Goal: Task Accomplishment & Management: Complete application form

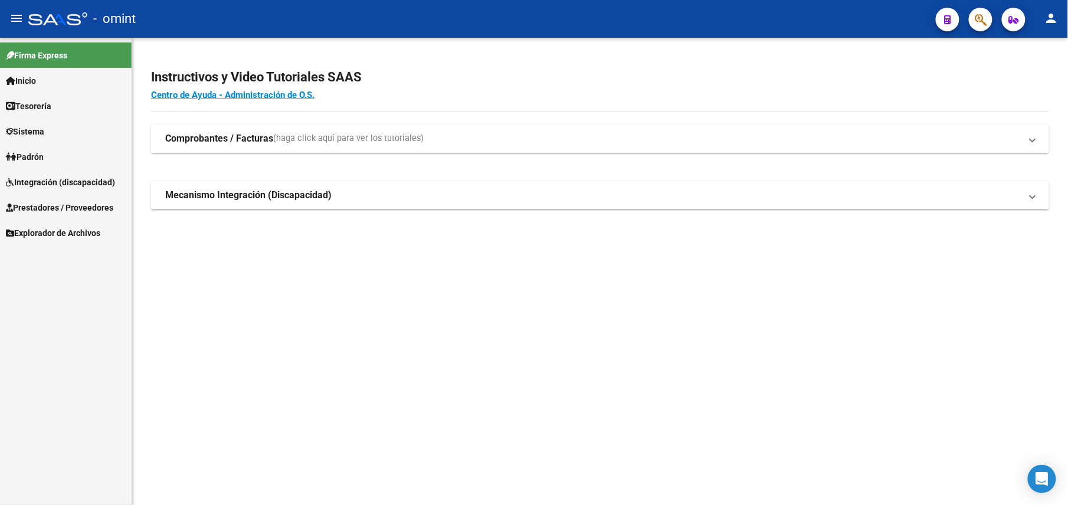
click at [50, 176] on span "Integración (discapacidad)" at bounding box center [60, 182] width 109 height 13
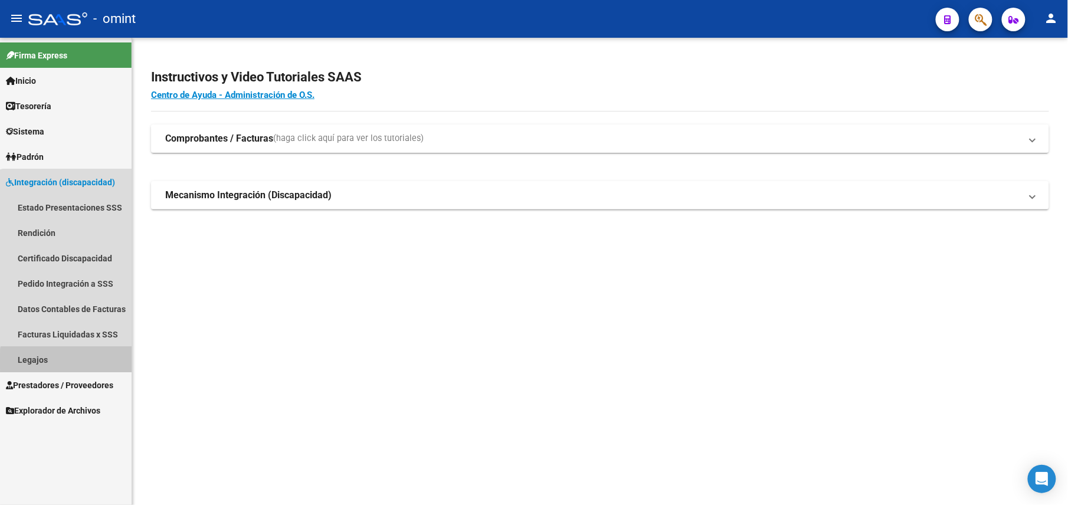
click at [67, 361] on link "Legajos" at bounding box center [66, 359] width 132 height 25
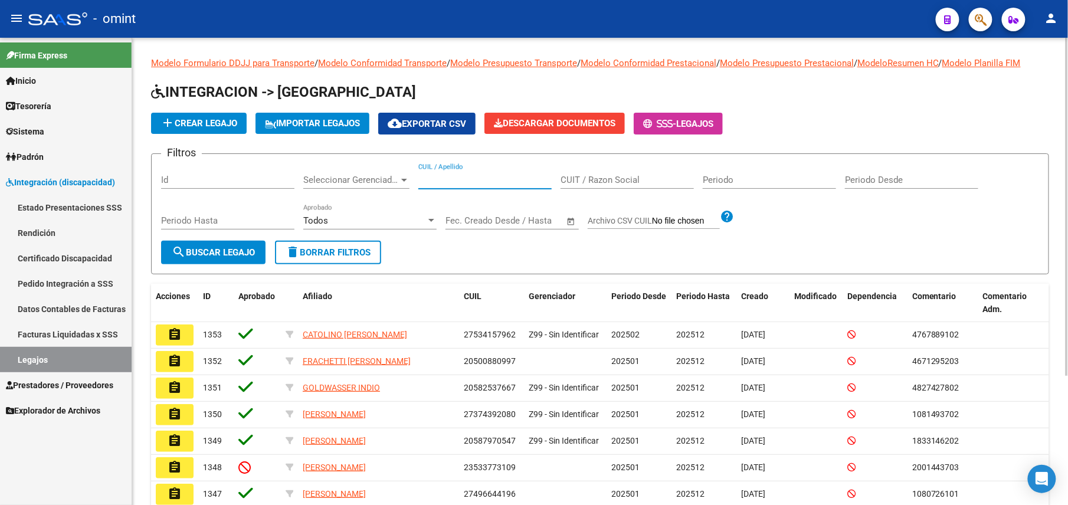
click at [492, 182] on input "CUIL / Apellido" at bounding box center [484, 180] width 133 height 11
paste input "[PERSON_NAME]"
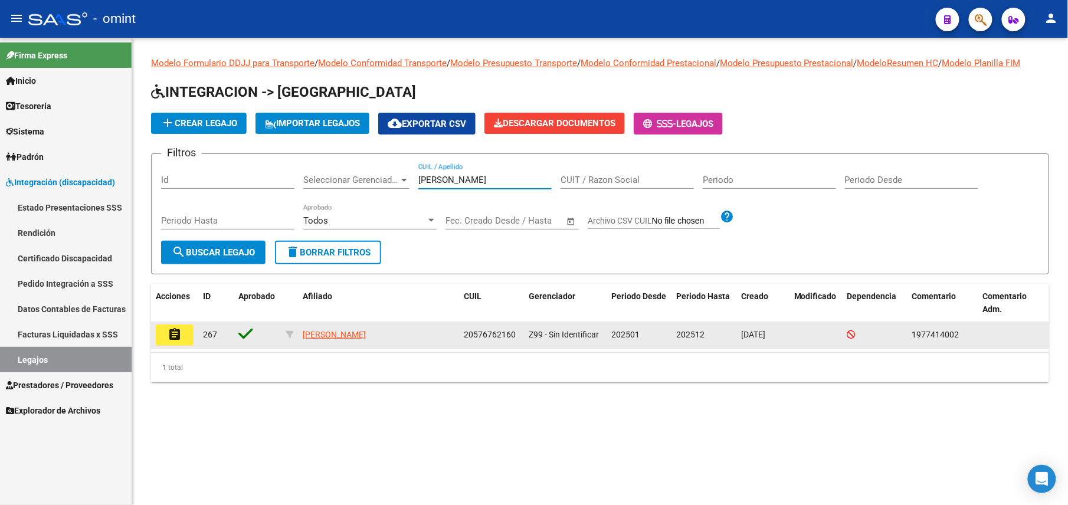
type input "[PERSON_NAME]"
click at [177, 338] on mat-icon "assignment" at bounding box center [175, 335] width 14 height 14
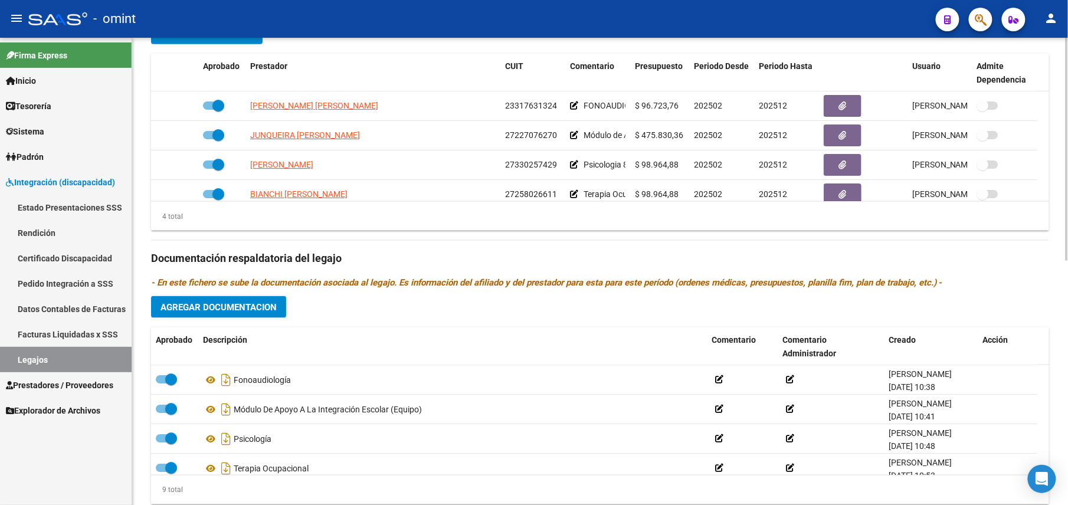
scroll to position [12, 0]
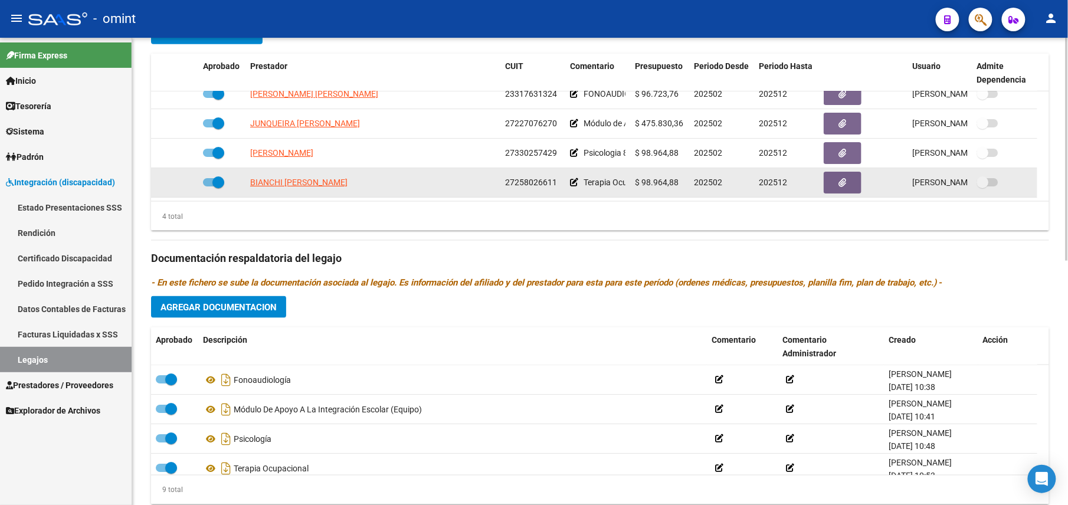
click at [526, 189] on div "27258026611" at bounding box center [532, 183] width 55 height 14
click at [526, 187] on span "27258026611" at bounding box center [531, 182] width 52 height 9
copy span "27258026611"
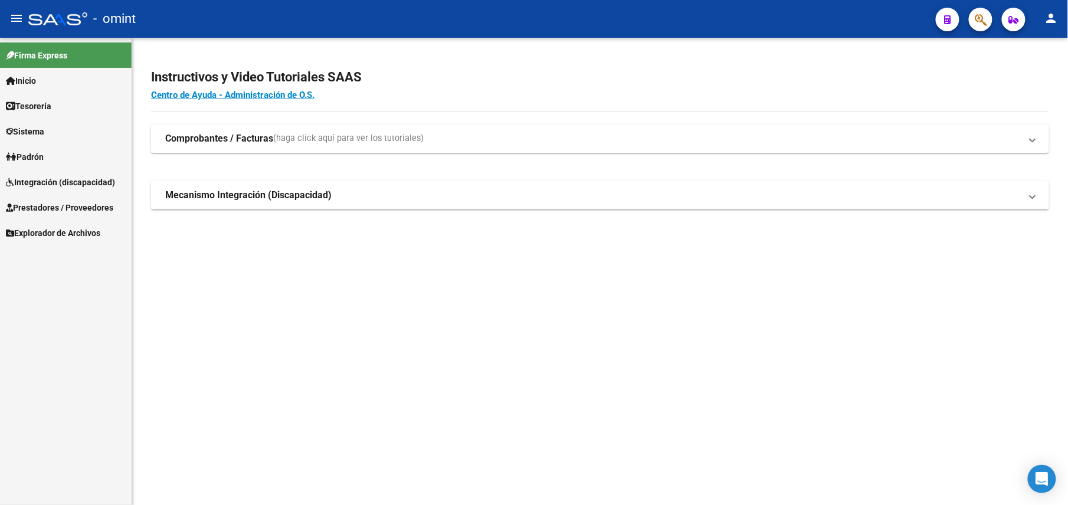
click at [58, 203] on span "Prestadores / Proveedores" at bounding box center [59, 207] width 107 height 13
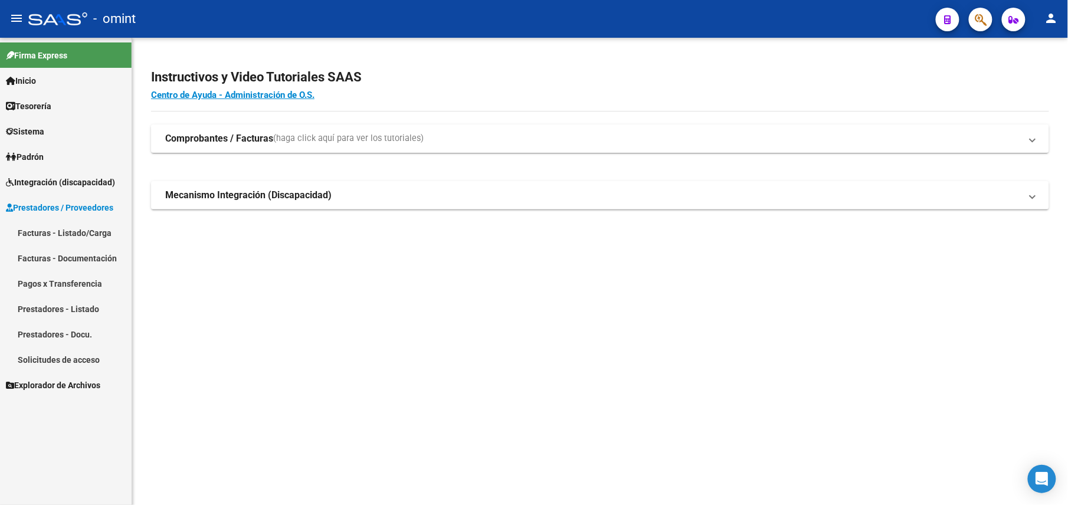
click at [69, 224] on link "Facturas - Listado/Carga" at bounding box center [66, 232] width 132 height 25
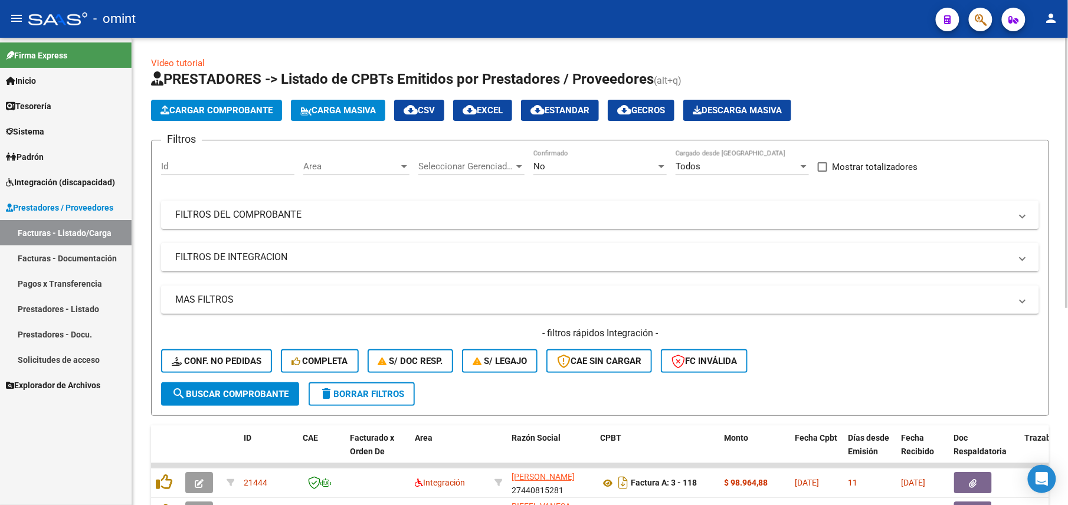
click at [631, 166] on div "No" at bounding box center [594, 166] width 123 height 11
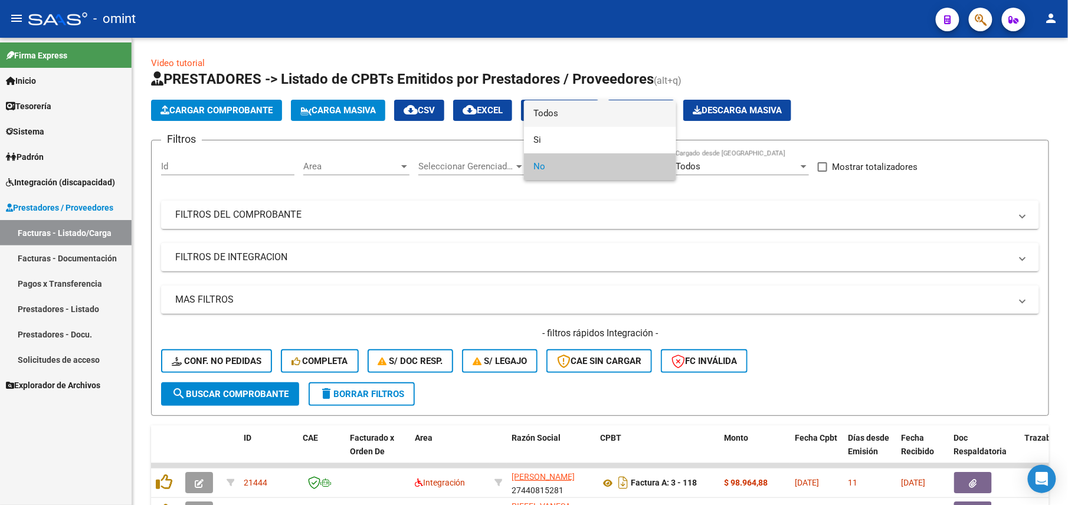
click at [560, 112] on span "Todos" at bounding box center [599, 113] width 133 height 27
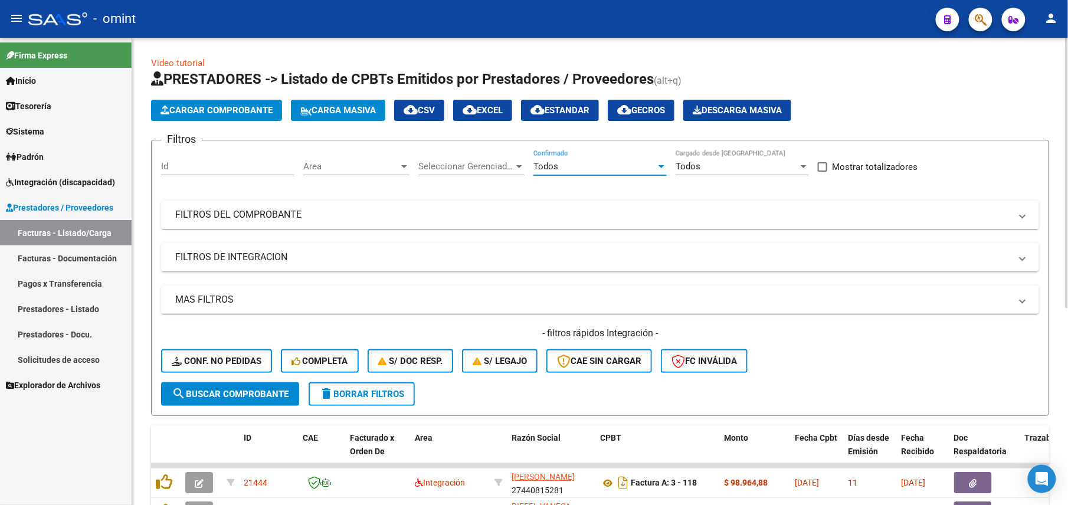
click at [398, 214] on mat-panel-title "FILTROS DEL COMPROBANTE" at bounding box center [593, 214] width 836 height 13
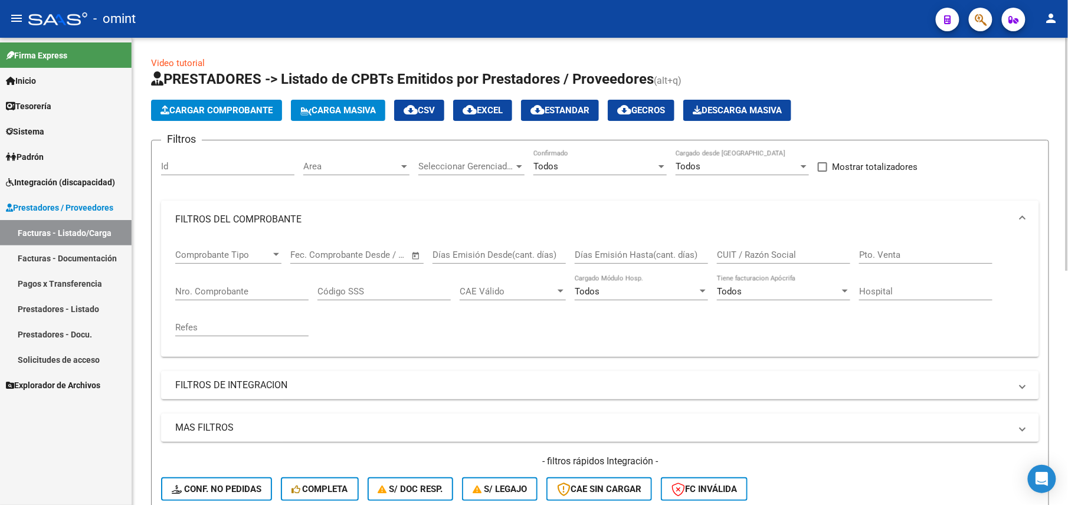
click at [751, 251] on input "CUIT / Razón Social" at bounding box center [783, 255] width 133 height 11
paste input "27258026611"
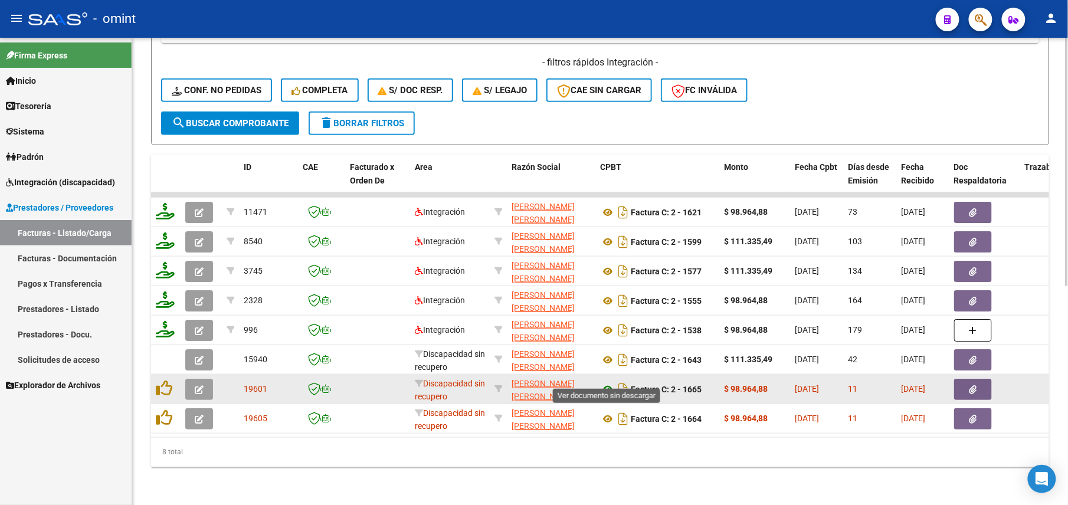
type input "27258026611"
click at [612, 382] on icon at bounding box center [607, 389] width 15 height 14
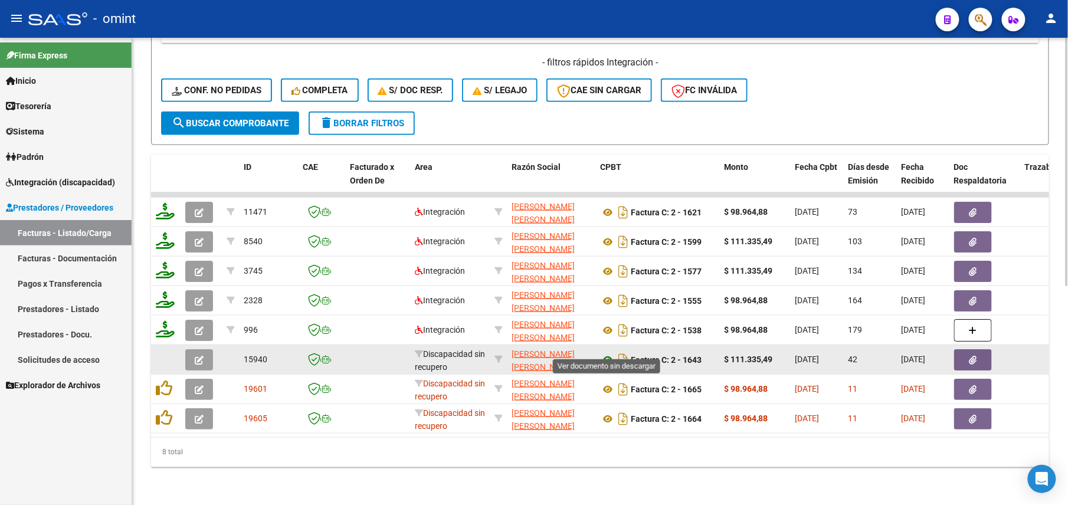
click at [607, 353] on icon at bounding box center [607, 360] width 15 height 14
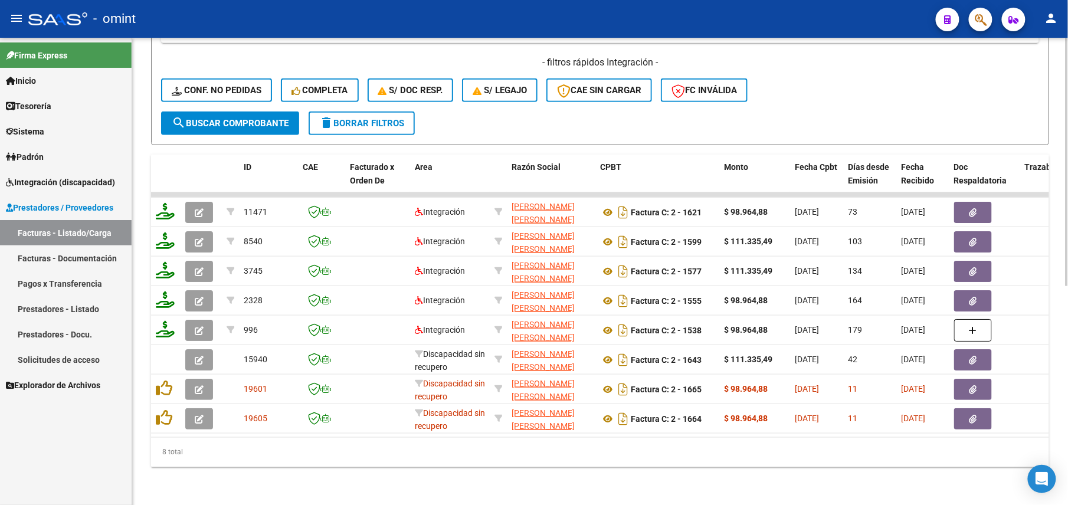
click at [137, 169] on div "Video tutorial PRESTADORES -> Listado de CPBTs Emitidos por Prestadores / Prove…" at bounding box center [600, 72] width 936 height 866
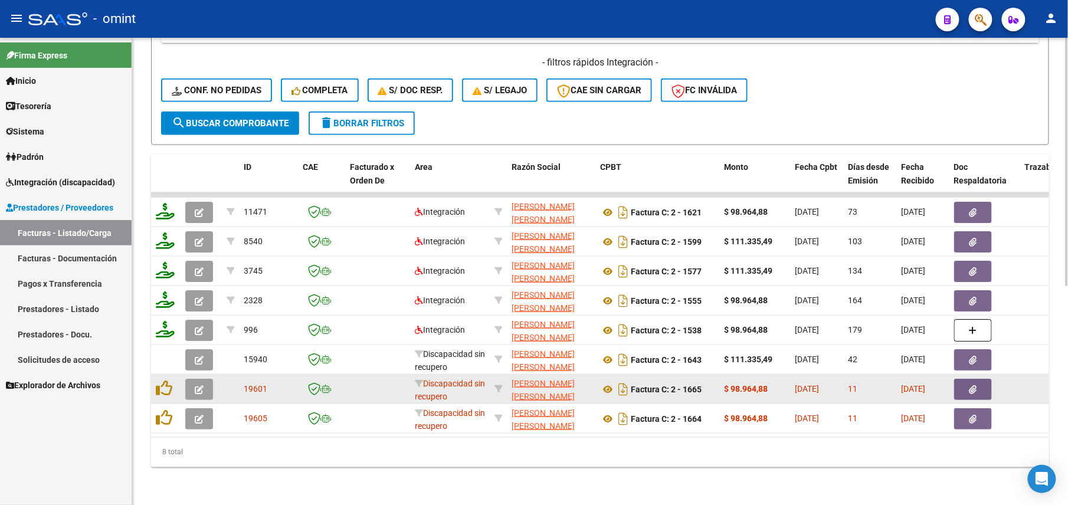
click at [201, 379] on button "button" at bounding box center [199, 389] width 28 height 21
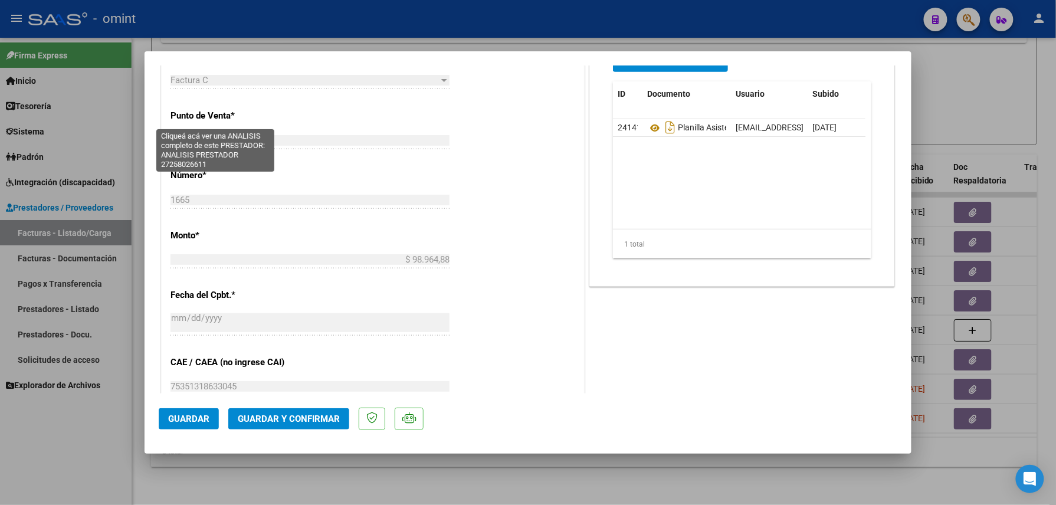
scroll to position [157, 0]
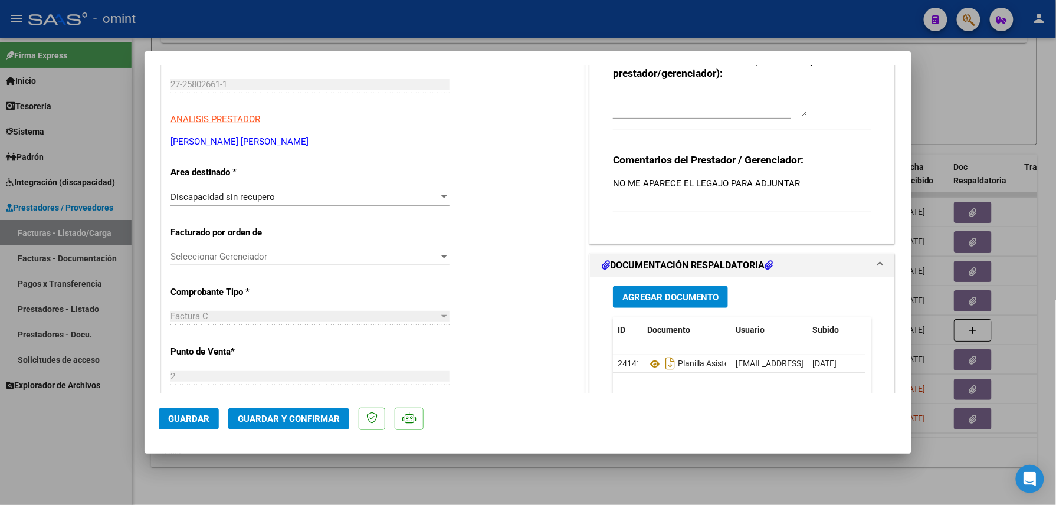
drag, startPoint x: 245, startPoint y: 166, endPoint x: 178, endPoint y: 171, distance: 67.4
click at [178, 171] on p "Area destinado *" at bounding box center [232, 173] width 122 height 14
drag, startPoint x: 178, startPoint y: 171, endPoint x: 169, endPoint y: 172, distance: 9.6
click at [169, 172] on div "CUIT * 27-25802661-1 Ingresar CUIT ANALISIS PRESTADOR BIANCHI MARIA MARCELA ARC…" at bounding box center [373, 483] width 423 height 896
drag, startPoint x: 171, startPoint y: 172, endPoint x: 238, endPoint y: 173, distance: 67.3
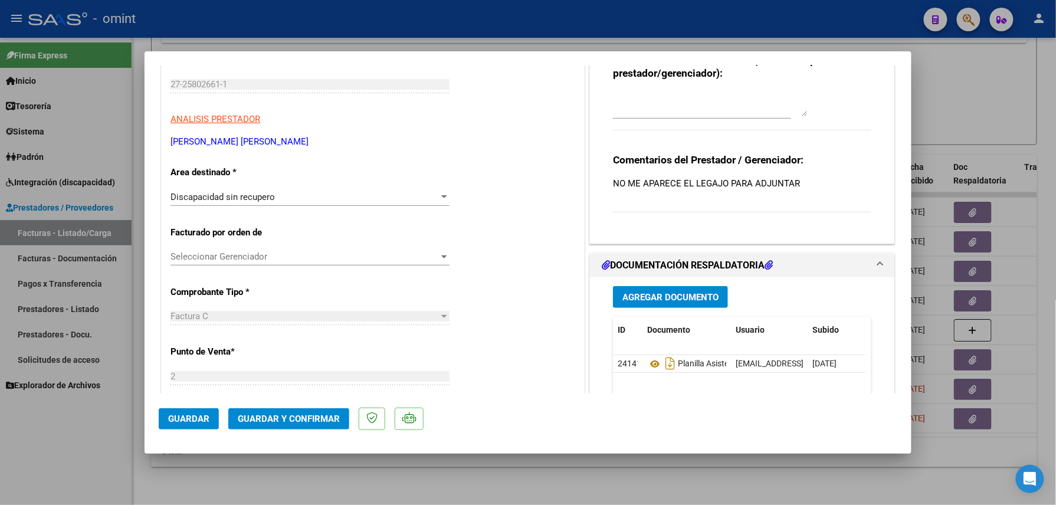
click at [238, 173] on p "Area destinado *" at bounding box center [232, 173] width 122 height 14
copy p "Area destinado *"
click at [291, 208] on div "Discapacidad sin recupero Seleccionar Area" at bounding box center [310, 202] width 279 height 29
click at [289, 199] on div "Discapacidad sin recupero" at bounding box center [305, 197] width 269 height 11
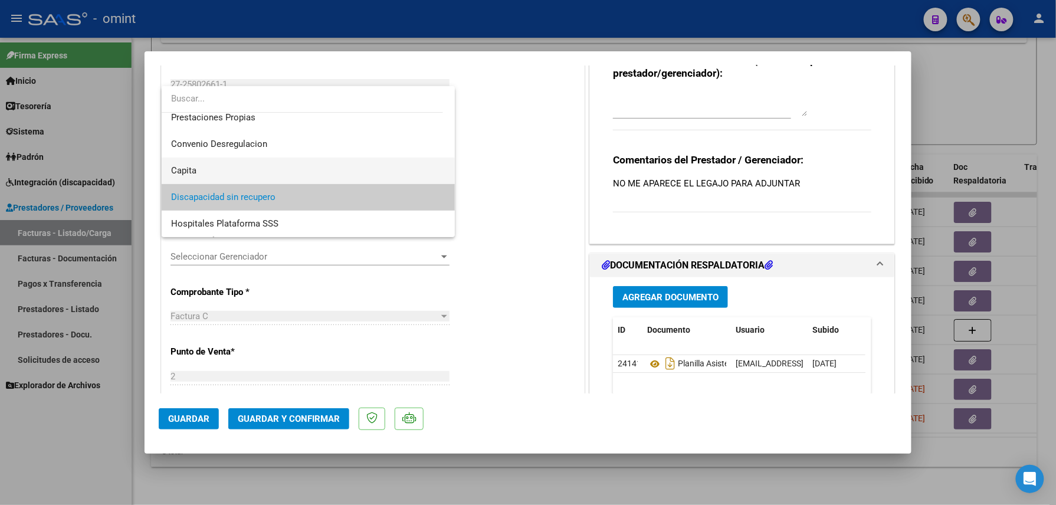
scroll to position [0, 0]
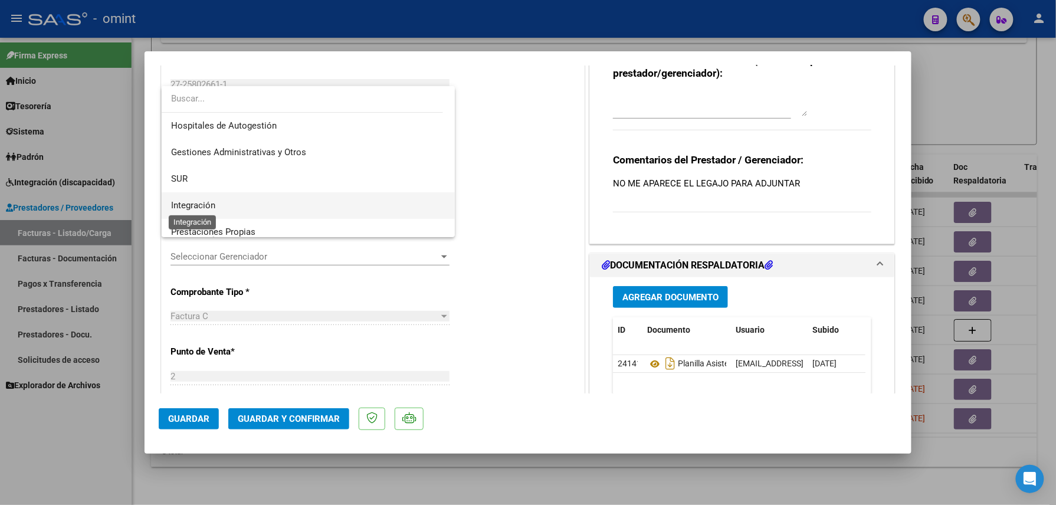
click at [202, 206] on span "Integración" at bounding box center [193, 205] width 44 height 11
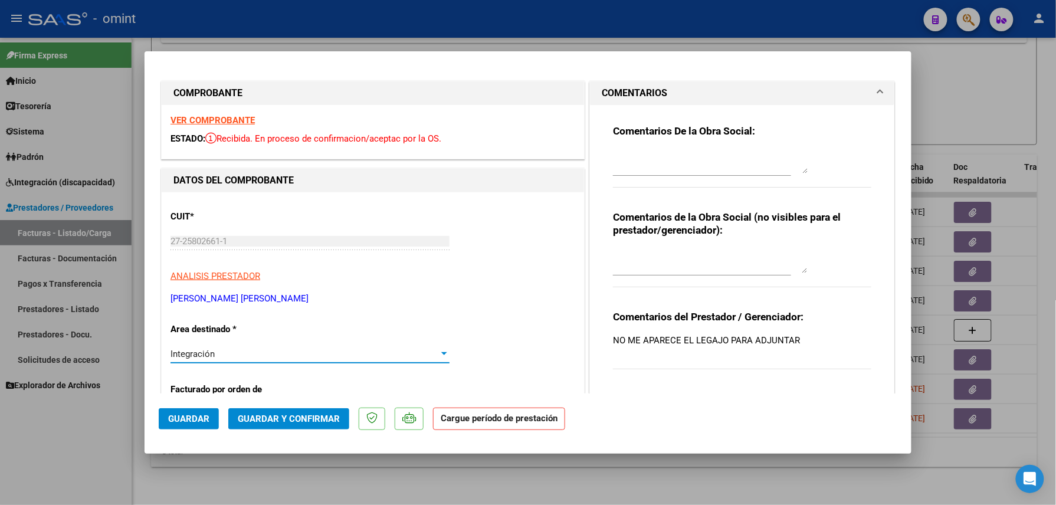
click at [204, 123] on strong "VER COMPROBANTE" at bounding box center [213, 120] width 84 height 11
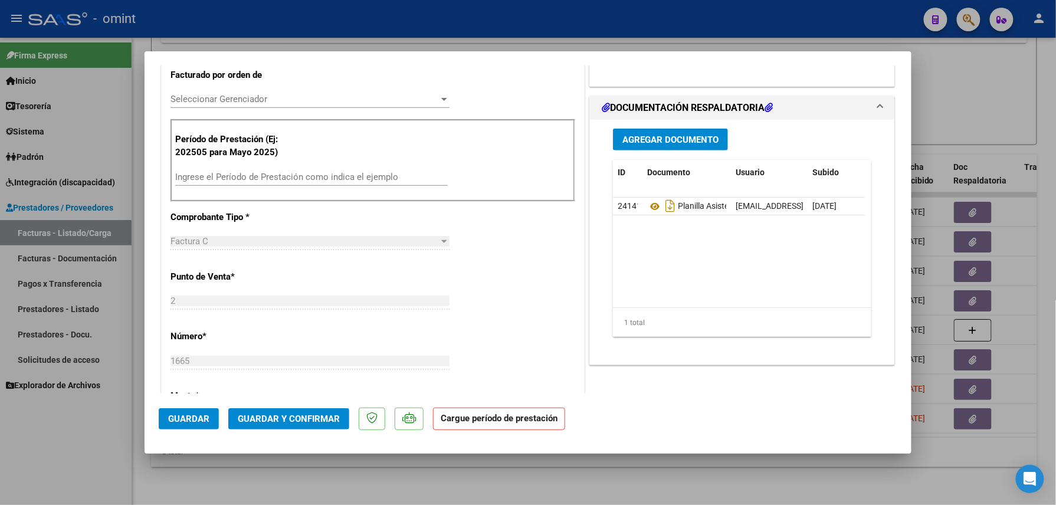
scroll to position [236, 0]
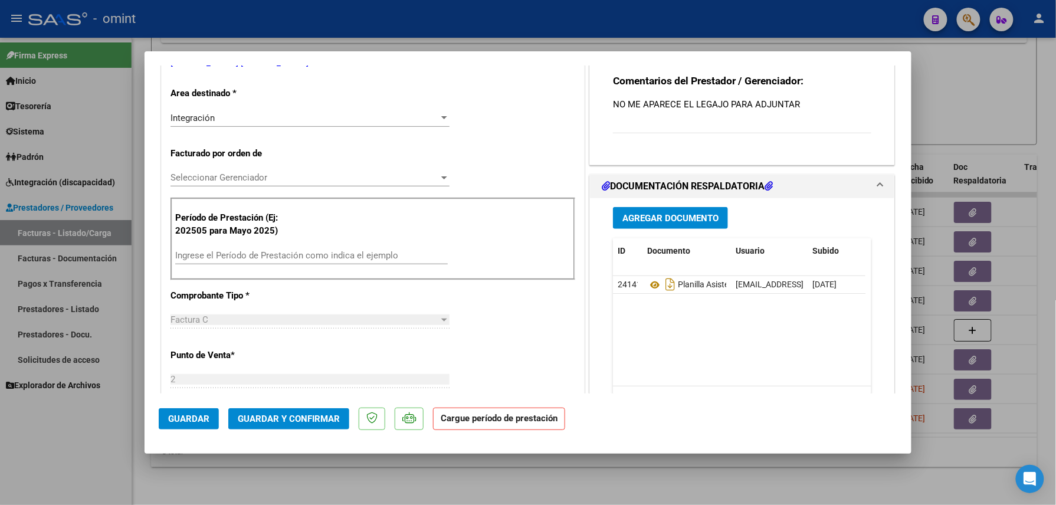
click at [234, 261] on input "Ingrese el Período de Prestación como indica el ejemplo" at bounding box center [311, 255] width 273 height 11
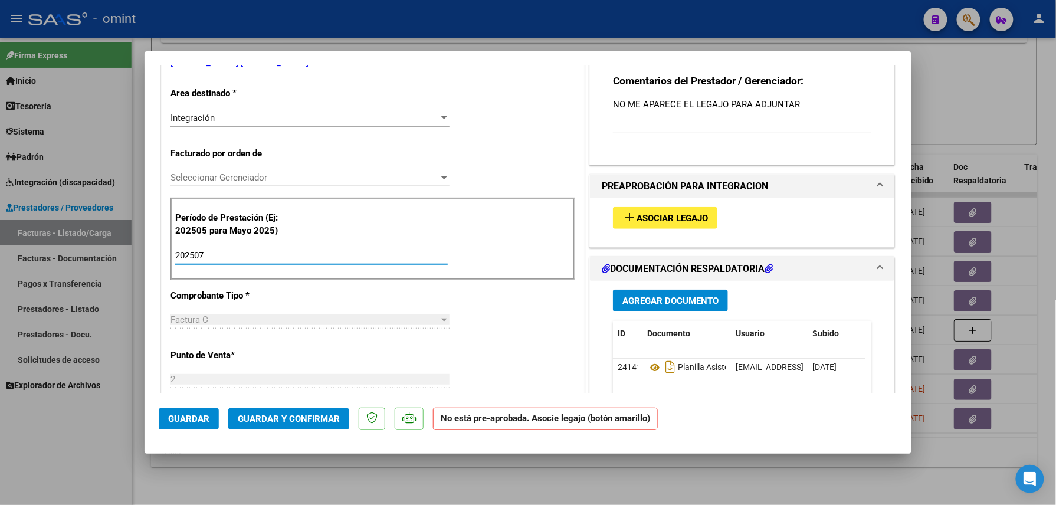
type input "202507"
click at [690, 212] on span "add Asociar Legajo" at bounding box center [666, 217] width 86 height 11
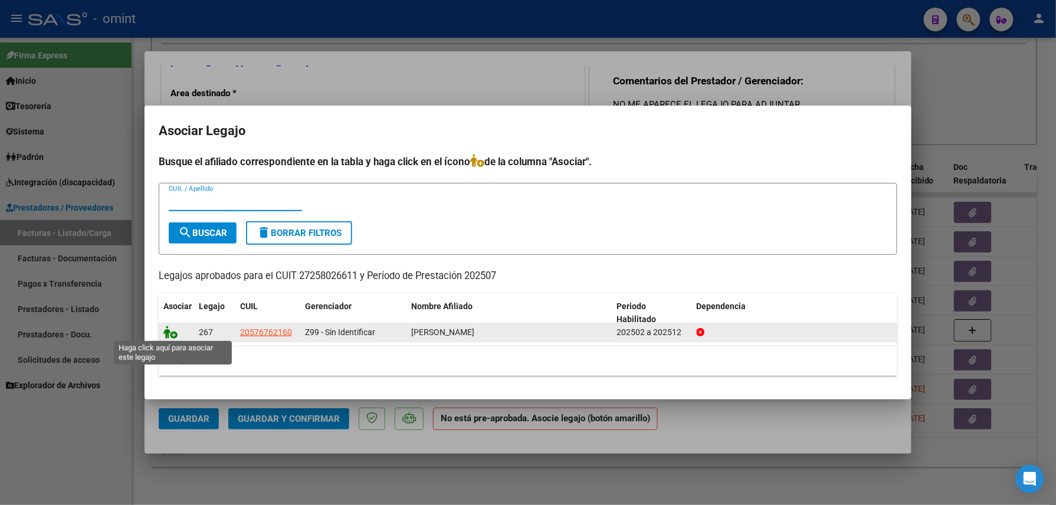
click at [171, 330] on icon at bounding box center [170, 332] width 14 height 13
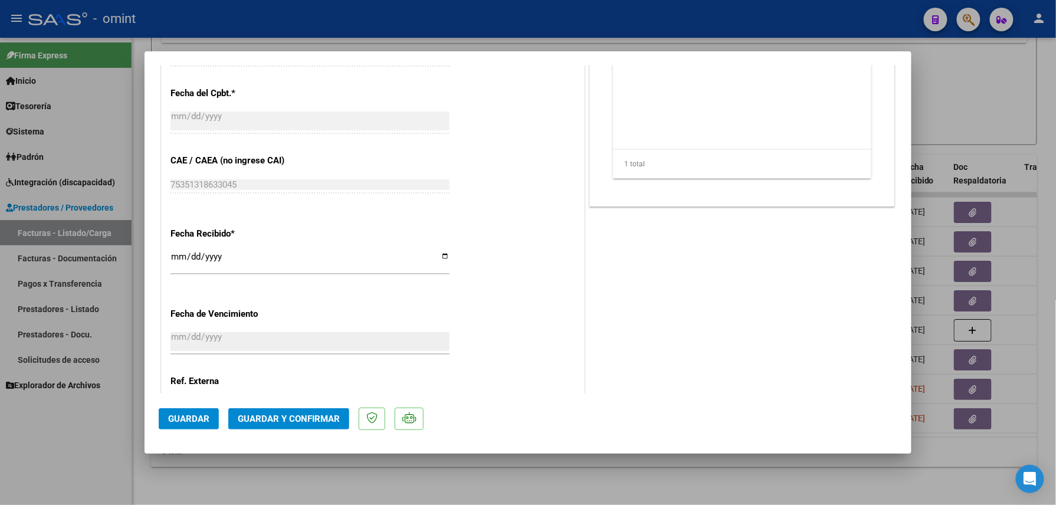
scroll to position [551, 0]
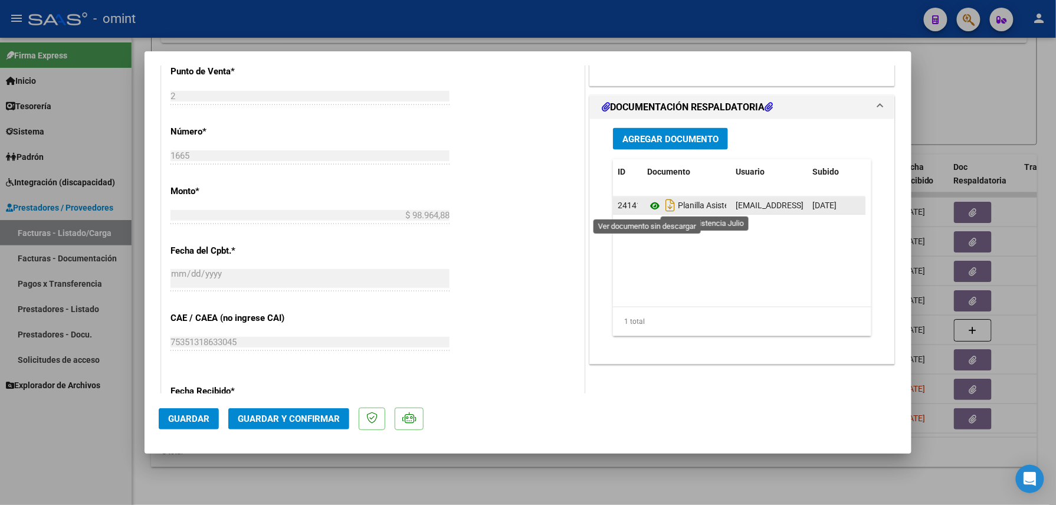
click at [647, 208] on icon at bounding box center [654, 206] width 15 height 14
